Goal: Task Accomplishment & Management: Use online tool/utility

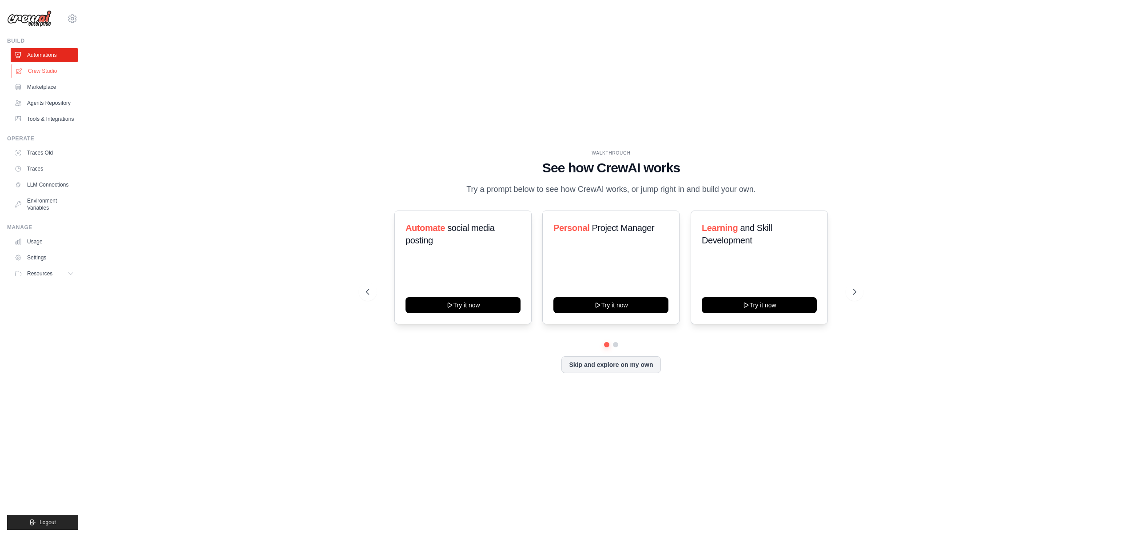
click at [48, 72] on link "Crew Studio" at bounding box center [45, 71] width 67 height 14
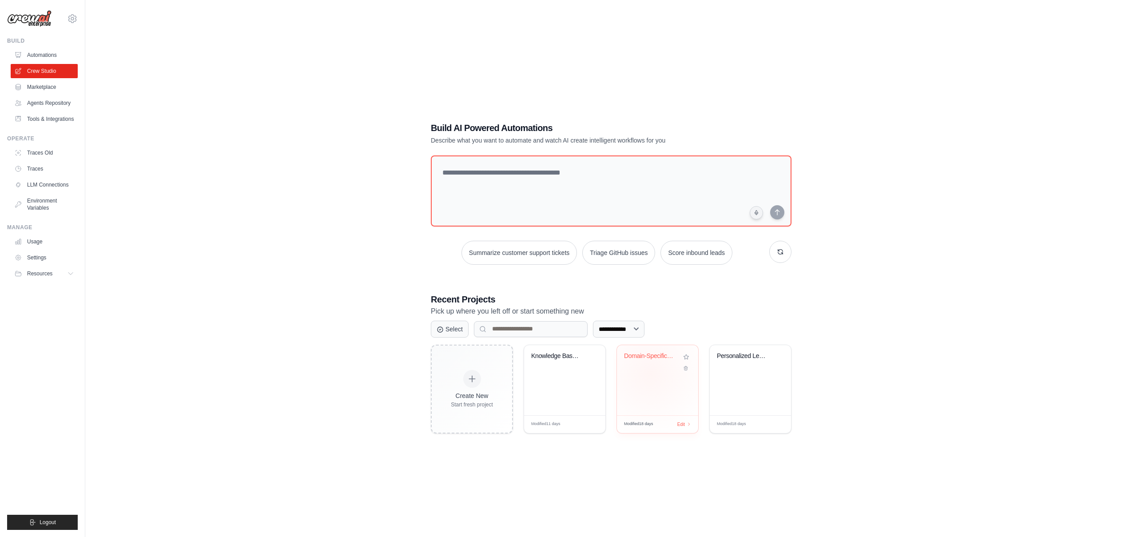
click at [650, 373] on div "Domain-Specific Web Search Crew" at bounding box center [657, 380] width 81 height 70
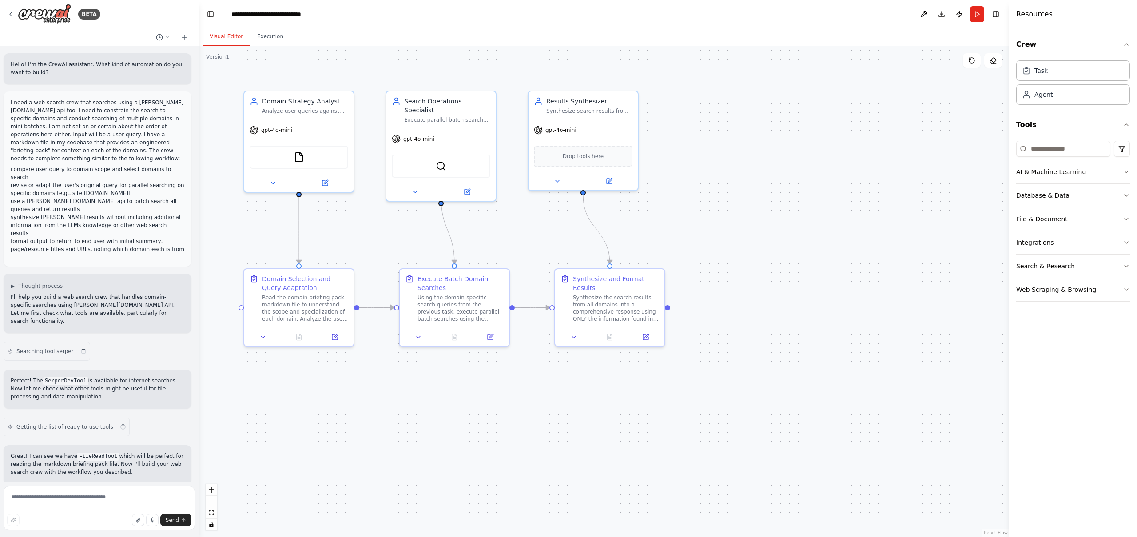
scroll to position [1732, 0]
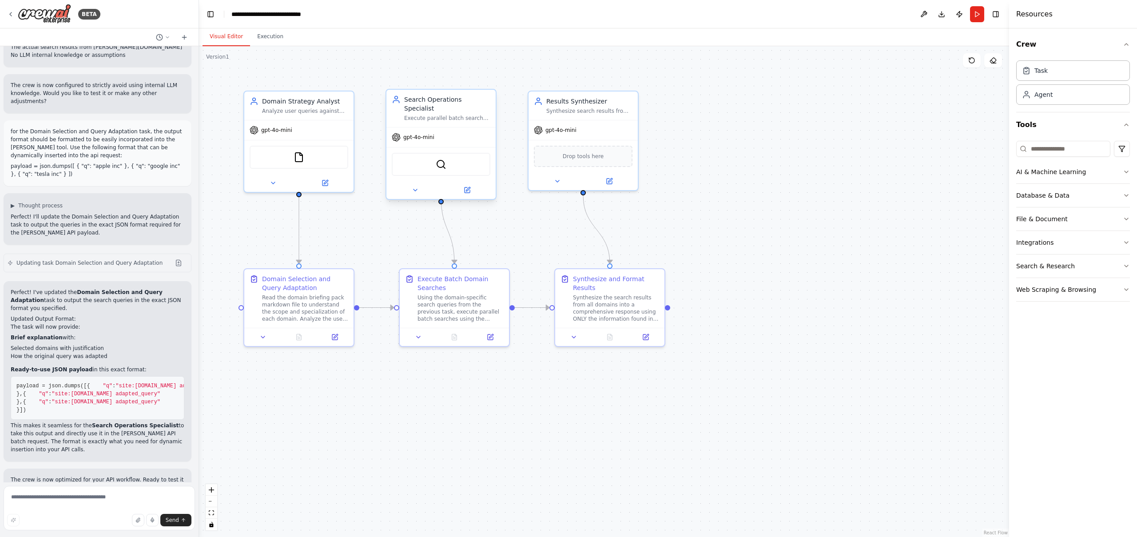
click at [440, 115] on div "Execute parallel batch searches across multiple domains using [PERSON_NAME][DOM…" at bounding box center [447, 118] width 86 height 7
click at [415, 189] on icon at bounding box center [415, 190] width 4 height 2
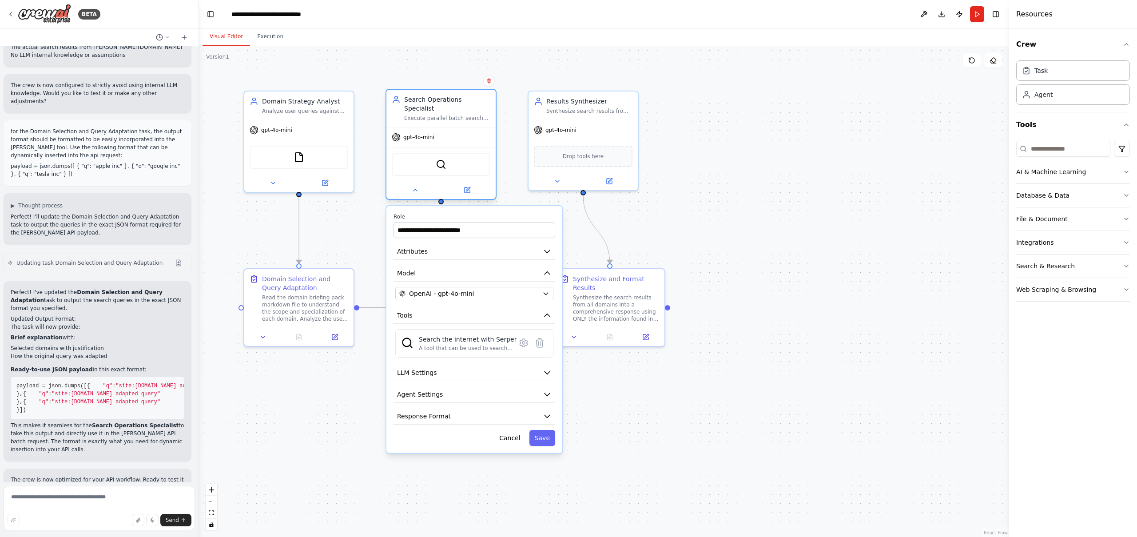
click at [446, 104] on div "Search Operations Specialist Execute parallel batch searches across multiple do…" at bounding box center [447, 108] width 86 height 27
click at [446, 115] on div "Execute parallel batch searches across multiple domains using [PERSON_NAME][DOM…" at bounding box center [447, 118] width 86 height 7
click at [468, 187] on icon at bounding box center [467, 189] width 5 height 5
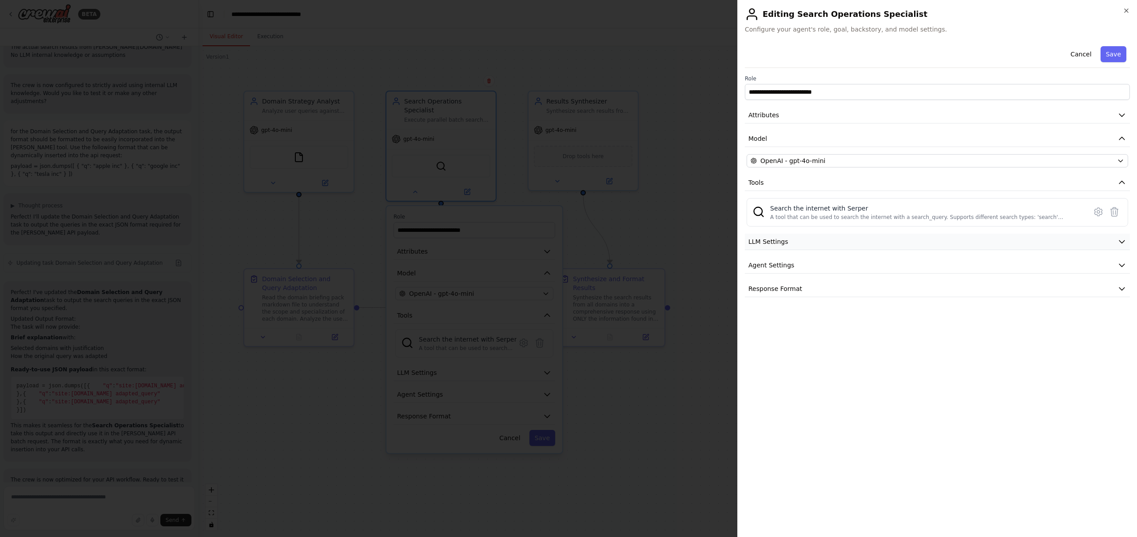
click at [811, 239] on button "LLM Settings" at bounding box center [937, 242] width 385 height 16
click at [803, 329] on button "Agent Settings" at bounding box center [937, 329] width 385 height 16
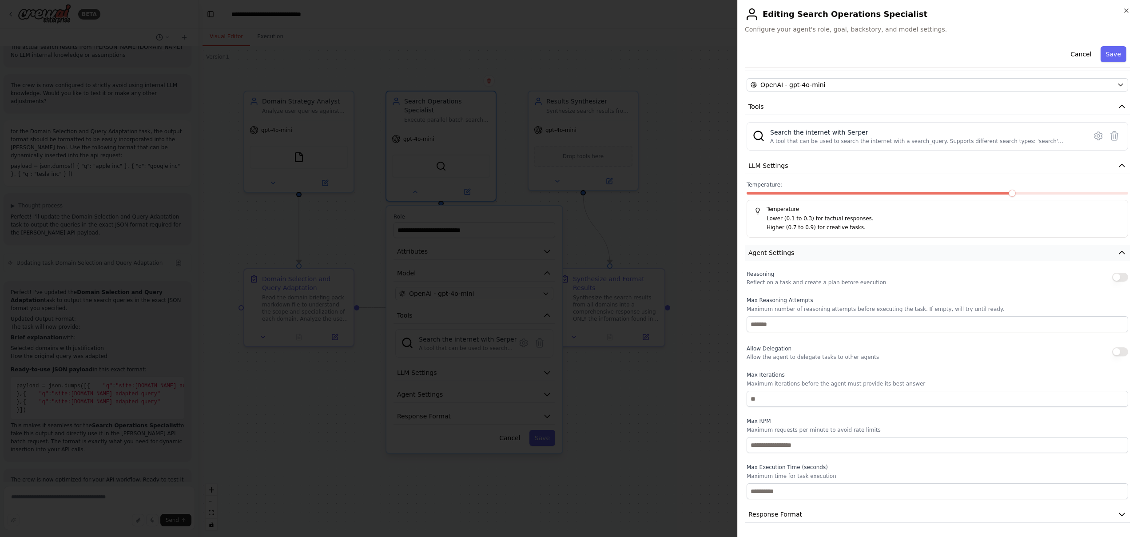
scroll to position [0, 0]
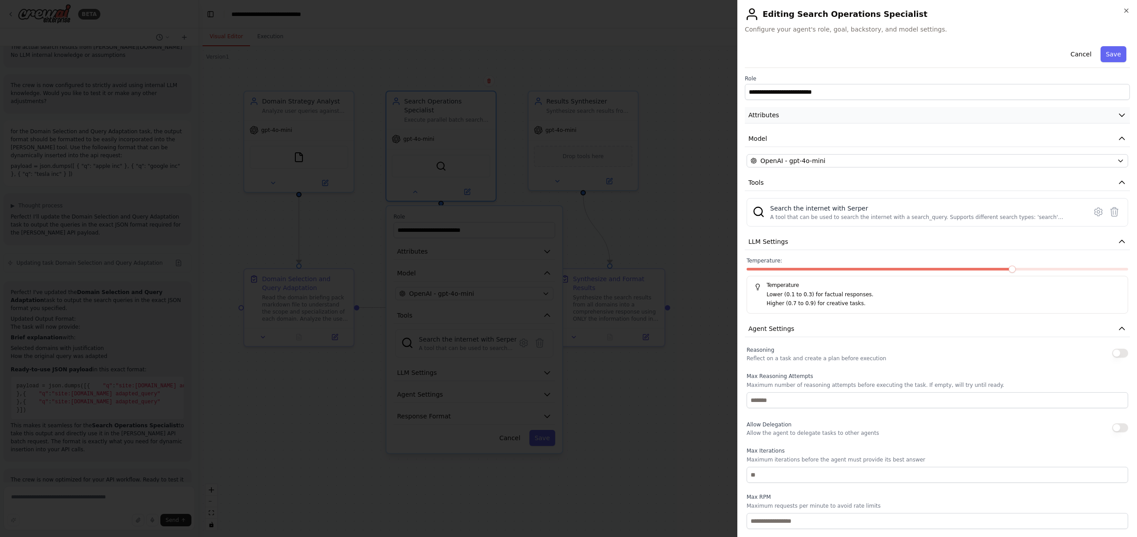
click at [1123, 115] on icon "button" at bounding box center [1121, 115] width 5 height 3
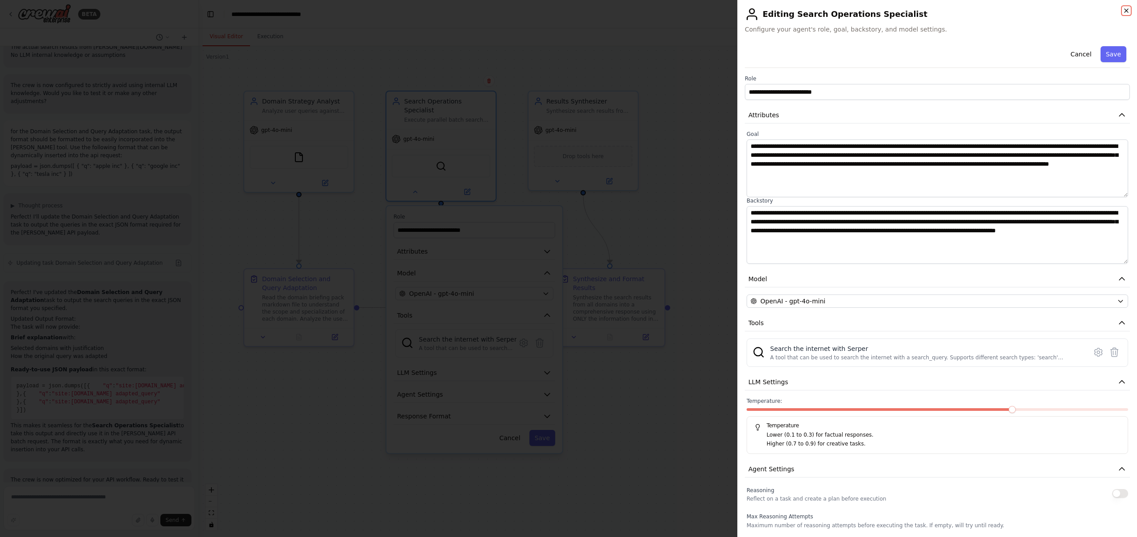
click at [1126, 10] on icon "button" at bounding box center [1126, 11] width 4 height 4
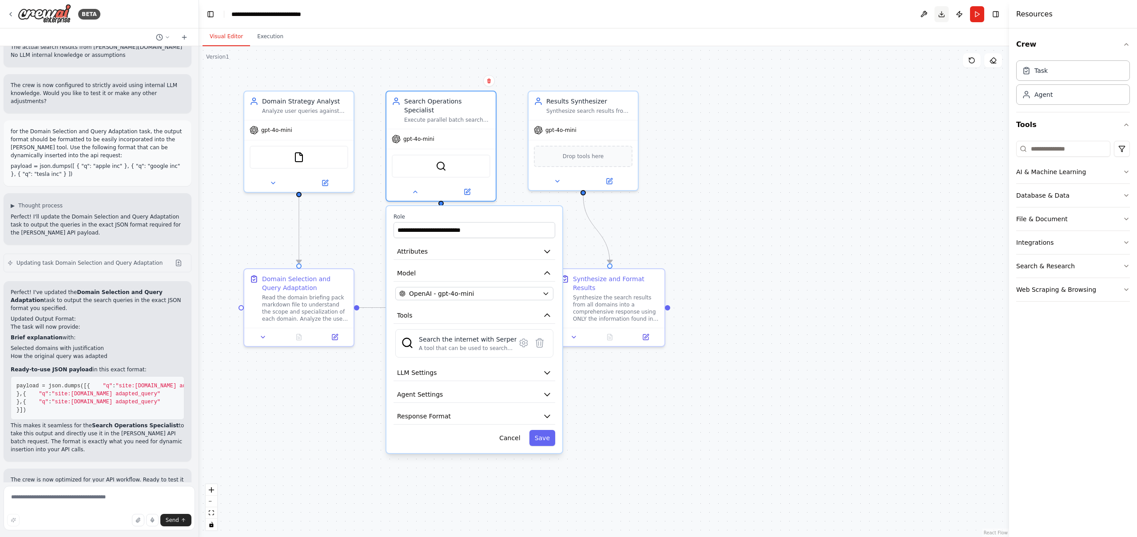
click at [941, 16] on button "Download" at bounding box center [941, 14] width 14 height 16
